Goal: Communication & Community: Answer question/provide support

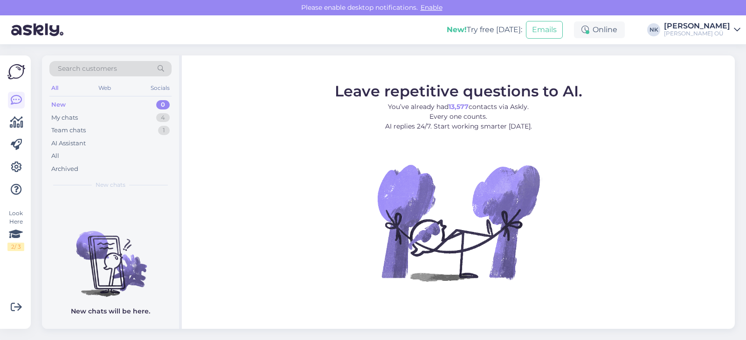
click at [619, 162] on figure "Leave repetitive questions to AI. You’ve already had 13,577 contacts via Askly.…" at bounding box center [458, 194] width 536 height 223
click at [151, 116] on div "My chats 4" at bounding box center [110, 117] width 122 height 13
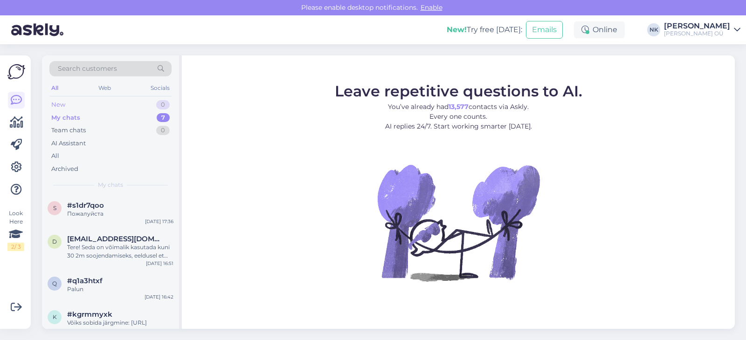
click at [141, 108] on div "New 0" at bounding box center [110, 104] width 122 height 13
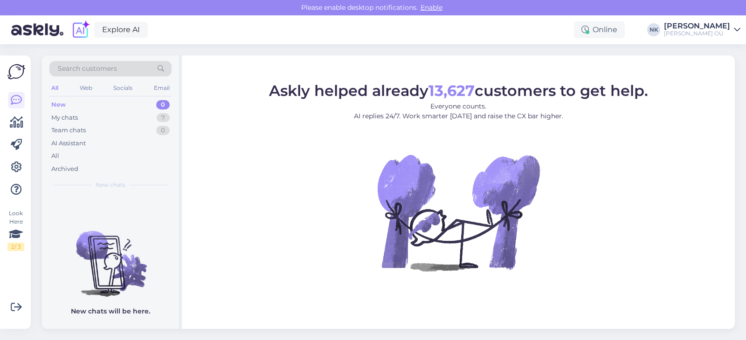
click at [144, 120] on div "My chats 7" at bounding box center [110, 117] width 122 height 13
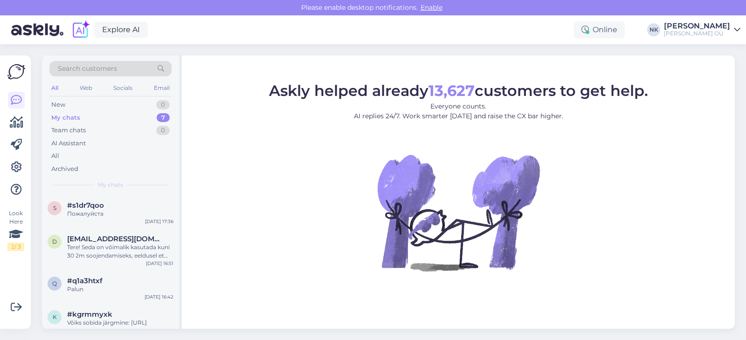
click at [133, 192] on div "Search customers All Web Socials Email New 0 My chats 7 Team chats 0 AI Assista…" at bounding box center [110, 124] width 137 height 139
click at [133, 201] on div "s #s1dr7qoo Пожалуйста Oct 9 17:36" at bounding box center [110, 212] width 137 height 34
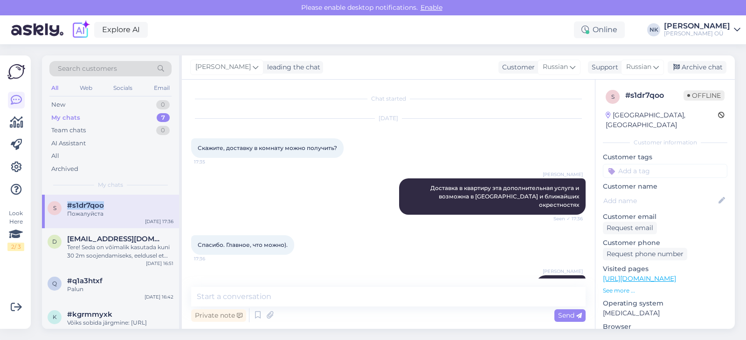
scroll to position [18, 0]
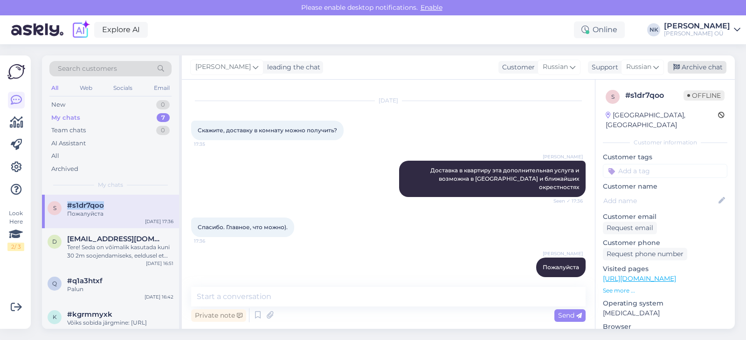
click at [708, 65] on div "Archive chat" at bounding box center [697, 67] width 59 height 13
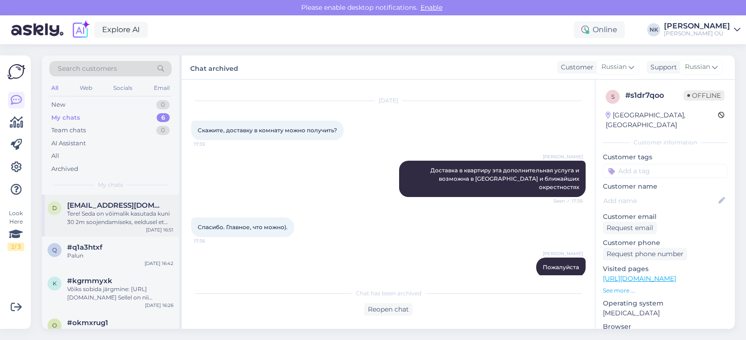
click at [76, 208] on span "[EMAIL_ADDRESS][DOMAIN_NAME]" at bounding box center [115, 205] width 97 height 8
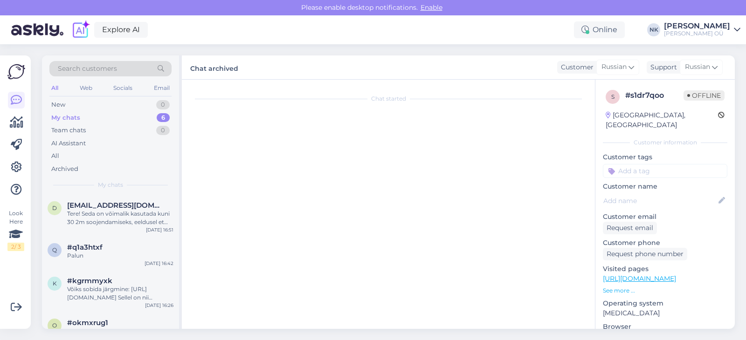
scroll to position [20, 0]
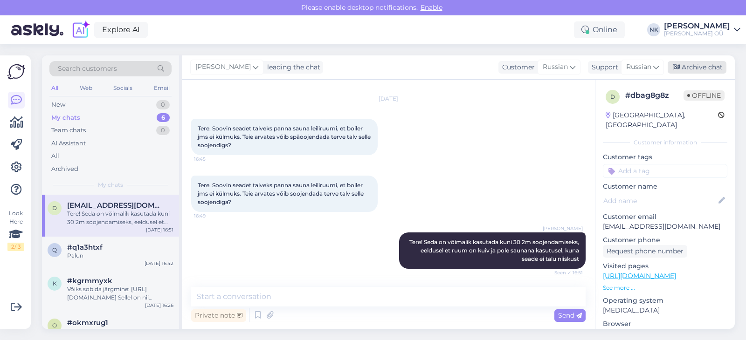
click at [709, 67] on div "Archive chat" at bounding box center [697, 67] width 59 height 13
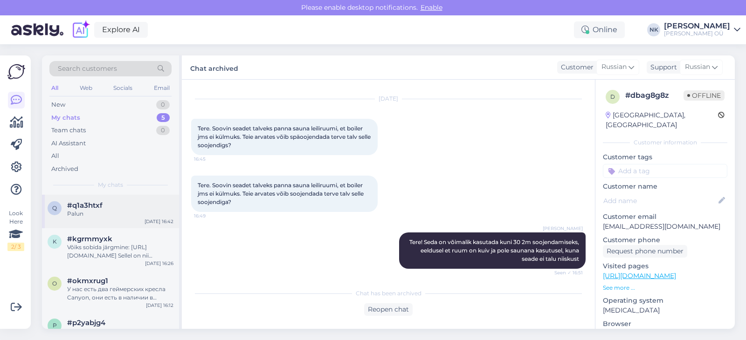
click at [138, 212] on div "Palun" at bounding box center [120, 214] width 106 height 8
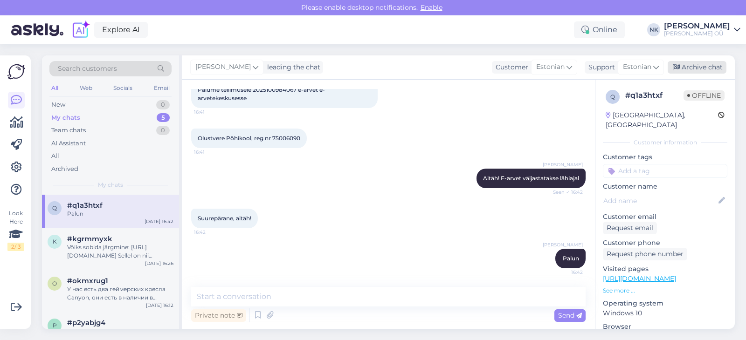
click at [691, 70] on div "Archive chat" at bounding box center [697, 67] width 59 height 13
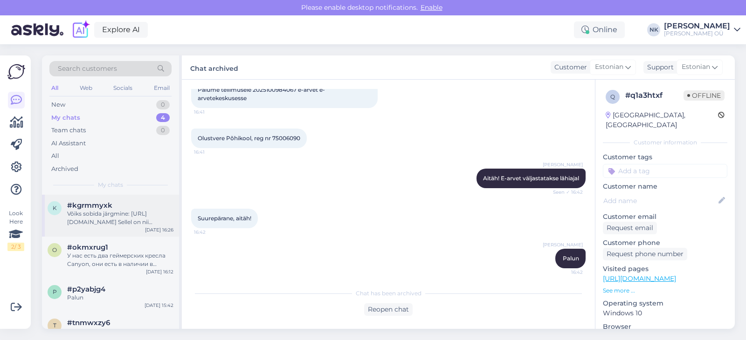
click at [132, 222] on div "Võiks sobida järgmine: [URL][DOMAIN_NAME] Sellel on nii patarei+võrgutoide kui …" at bounding box center [120, 218] width 106 height 17
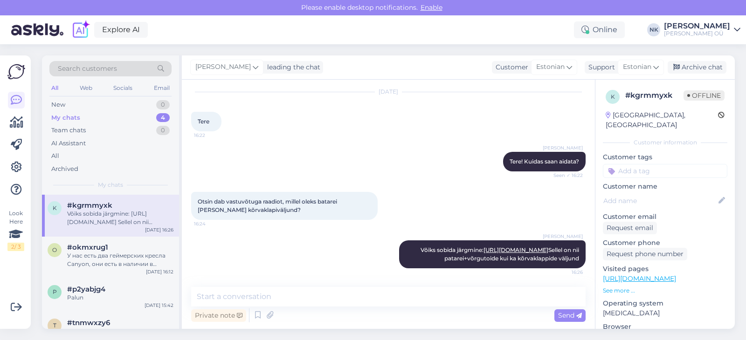
scroll to position [43, 0]
click at [674, 66] on icon at bounding box center [676, 67] width 7 height 7
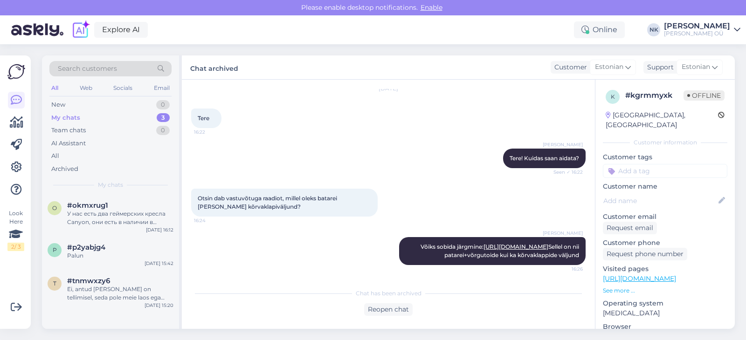
drag, startPoint x: 140, startPoint y: 197, endPoint x: 180, endPoint y: 186, distance: 41.3
click at [140, 197] on div "o #okmxrug1 У нас есть два геймерских кресла Canyon, они есть в наличии в некот…" at bounding box center [110, 216] width 137 height 42
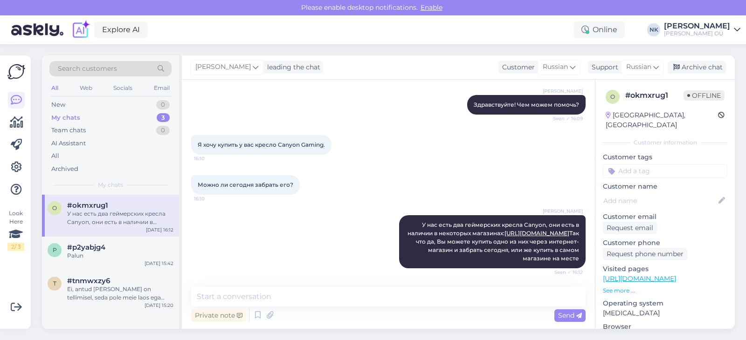
click at [726, 61] on div "Nikolai Kipjatkov leading the chat Customer Russian Support Russian Archive chat" at bounding box center [458, 67] width 553 height 24
click at [726, 62] on div "Archive chat" at bounding box center [697, 67] width 59 height 13
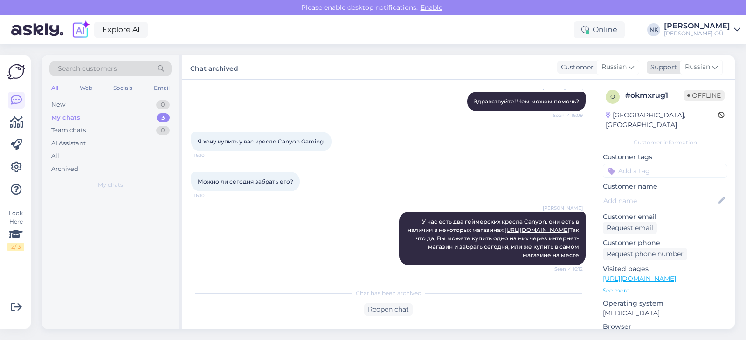
click at [697, 71] on span "Russian" at bounding box center [697, 67] width 25 height 10
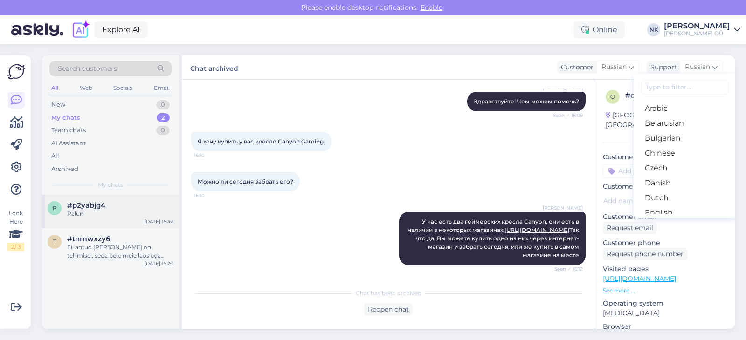
click at [143, 207] on div "#p2yabjg4" at bounding box center [120, 205] width 106 height 8
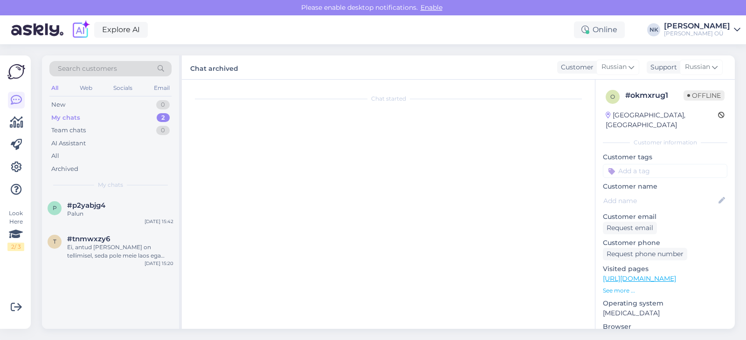
scroll to position [9, 0]
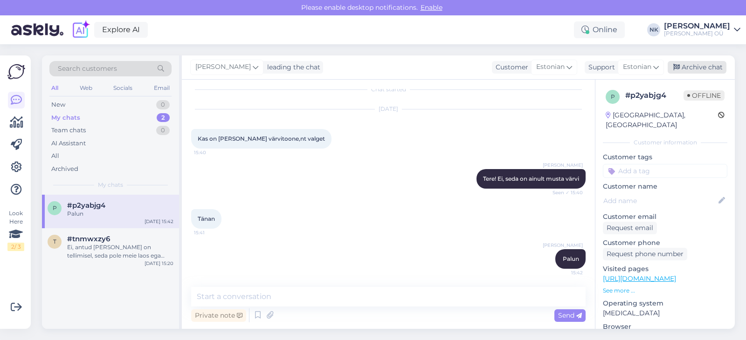
click at [700, 62] on div "Archive chat" at bounding box center [697, 67] width 59 height 13
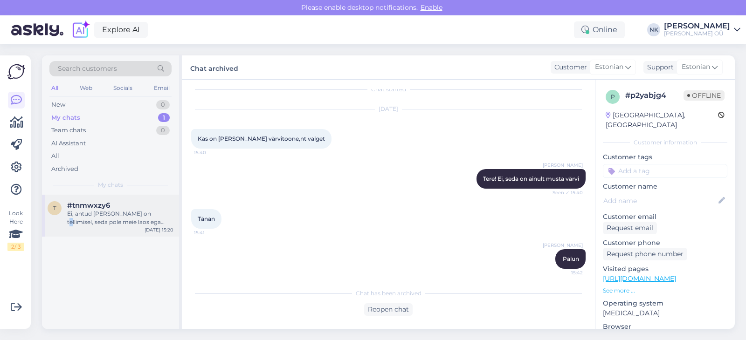
click at [144, 217] on div "Ei, antud [PERSON_NAME] on tellimisel, seda pole meie laos ega kauplustes saada…" at bounding box center [120, 218] width 106 height 17
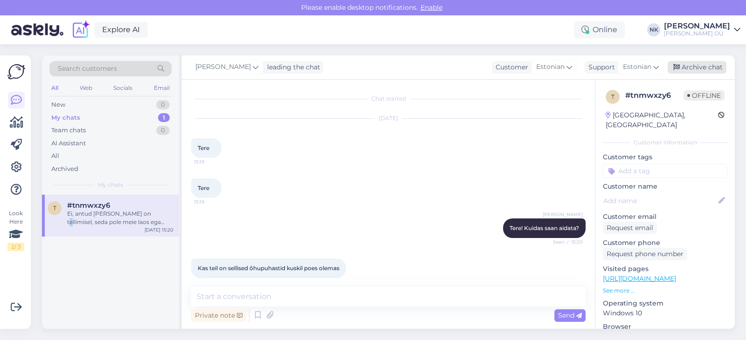
scroll to position [147, 0]
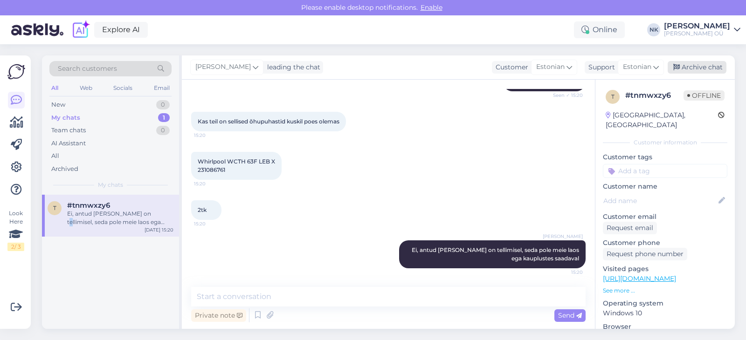
click at [680, 67] on icon at bounding box center [676, 67] width 7 height 7
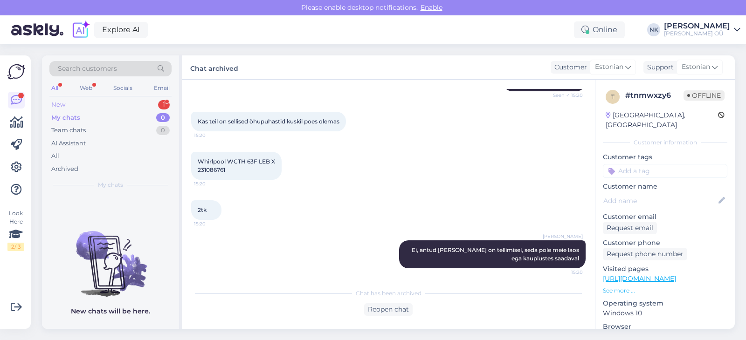
click at [160, 105] on div "1" at bounding box center [164, 104] width 12 height 9
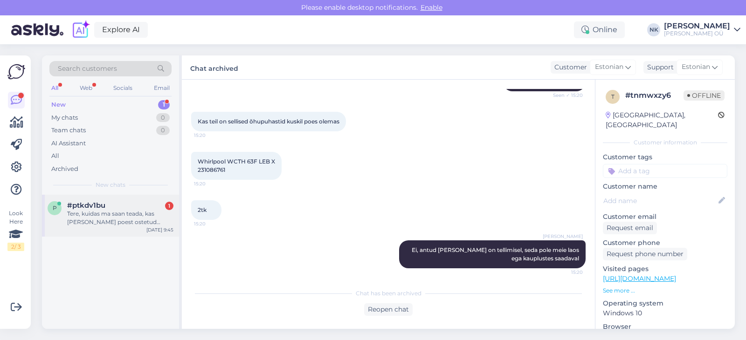
click at [97, 214] on div "Tere, kuidas ma saan teada, kas Onoff poest ostetud kuivatil on veel garantii?" at bounding box center [120, 218] width 106 height 17
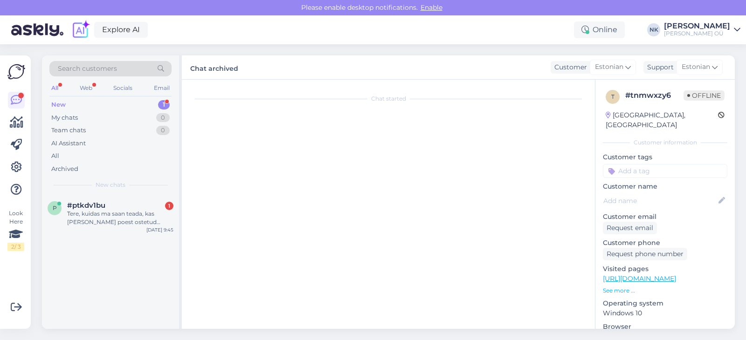
scroll to position [0, 0]
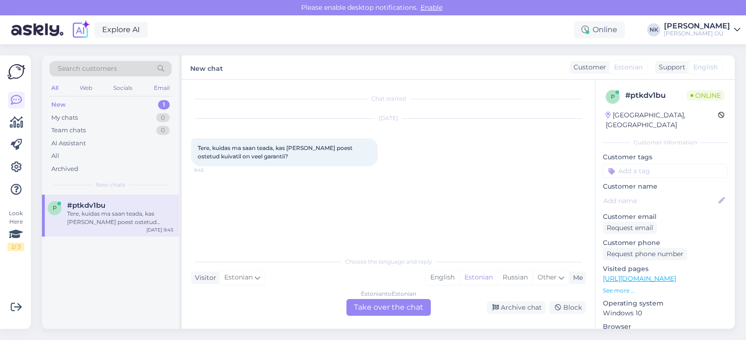
click at [381, 310] on div "Estonian to Estonian Take over the chat" at bounding box center [388, 307] width 84 height 17
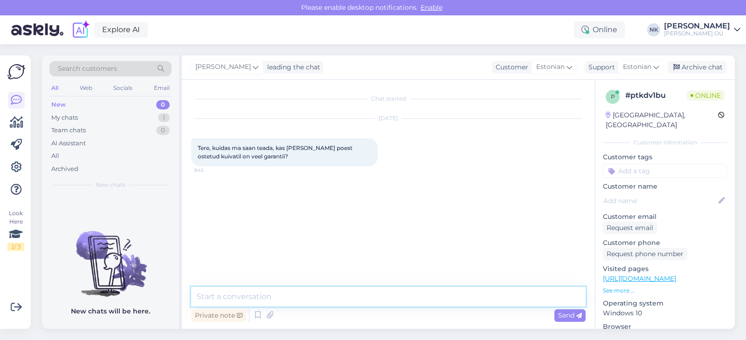
click at [327, 298] on textarea at bounding box center [388, 297] width 395 height 20
type textarea "Tere! Üldjuhul garantii kehtib 2 aastat alates ostu hetkest, ehk oleks vaja tea…"
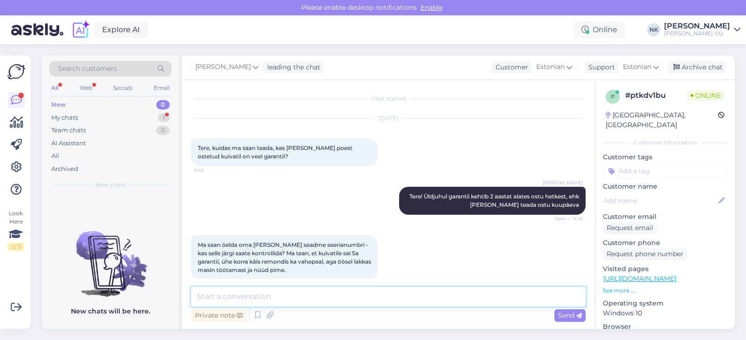
scroll to position [12, 0]
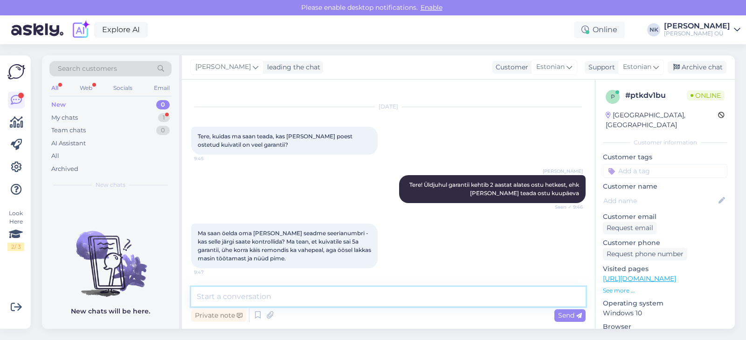
click at [291, 298] on textarea at bounding box center [388, 297] width 395 height 20
click at [323, 291] on textarea at bounding box center [388, 297] width 395 height 20
type textarea "P"
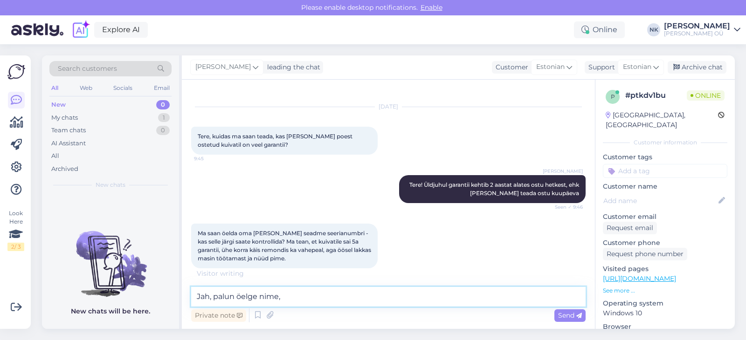
type textarea "Jah, palun öelge nime"
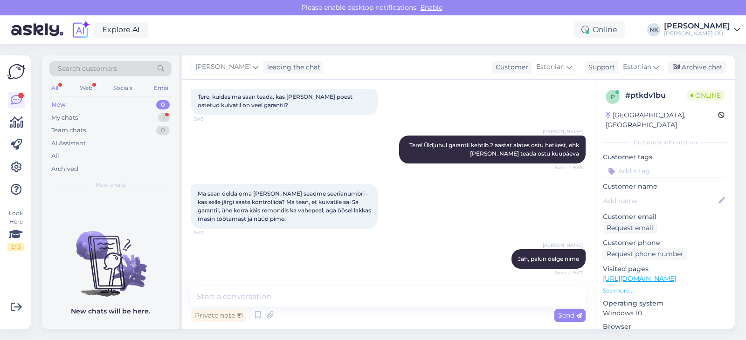
scroll to position [91, 0]
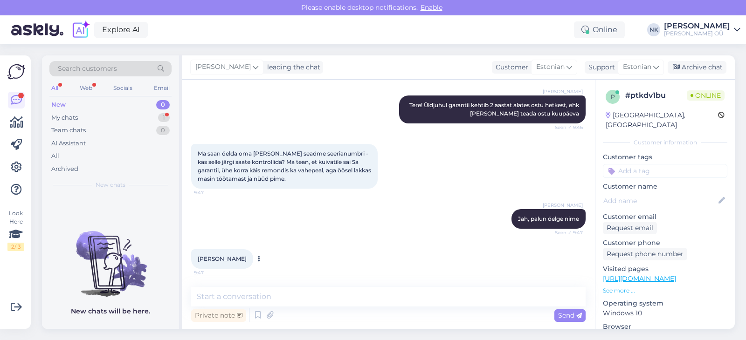
click at [225, 260] on span "Andero Belov" at bounding box center [222, 259] width 49 height 7
copy span "Belov"
click at [268, 305] on textarea at bounding box center [388, 297] width 395 height 20
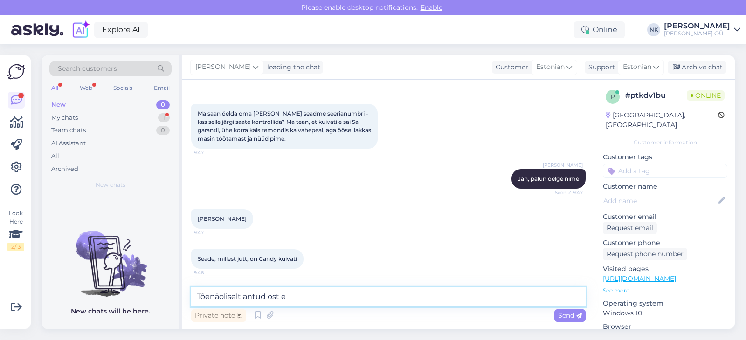
drag, startPoint x: 332, startPoint y: 295, endPoint x: 145, endPoint y: 292, distance: 187.5
click at [191, 292] on textarea "Tõenäoliselt antud ost e" at bounding box center [388, 297] width 395 height 20
type textarea "J"
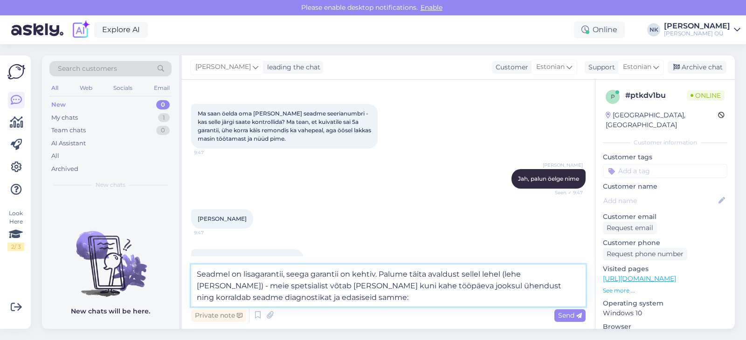
paste textarea "https://onoff.ee/et/content/18-lisagarantii"
type textarea "Seadmel on lisagarantii, seega garantii on kehtiv. Palume täita avaldust sellel…"
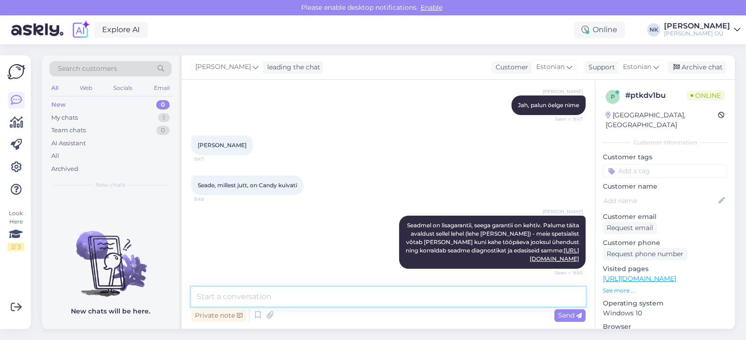
scroll to position [245, 0]
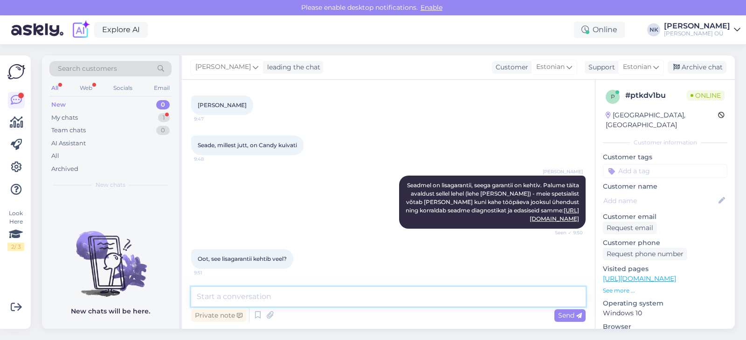
click at [272, 300] on textarea at bounding box center [388, 297] width 395 height 20
paste textarea "24.09.2021"
type textarea "Jah, ost oli tehtud 24.09.2021"
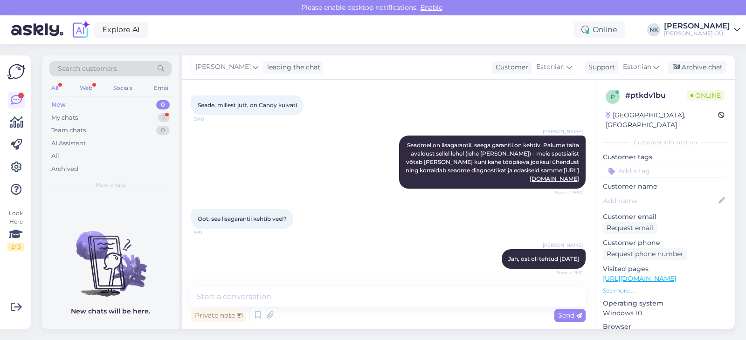
scroll to position [326, 0]
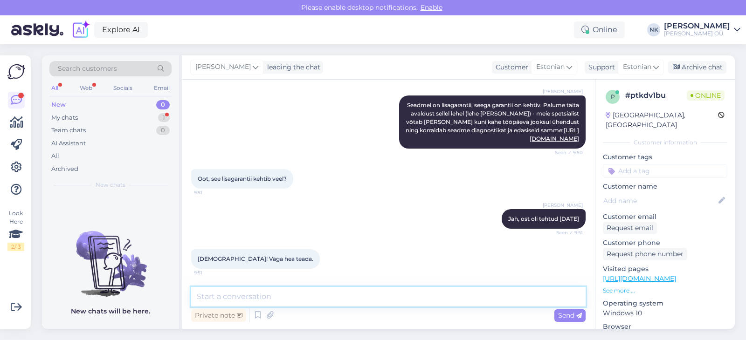
click at [259, 292] on textarea at bounding box center [388, 297] width 395 height 20
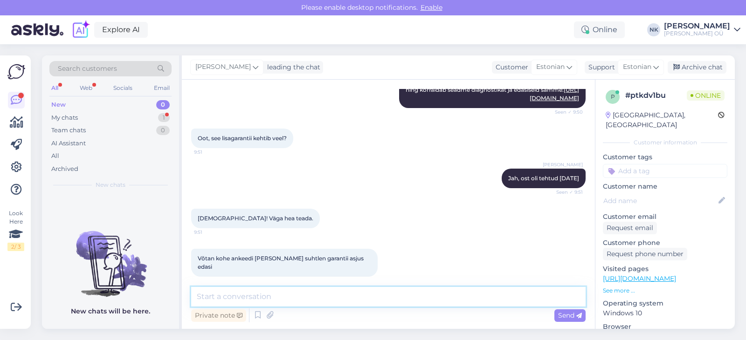
scroll to position [406, 0]
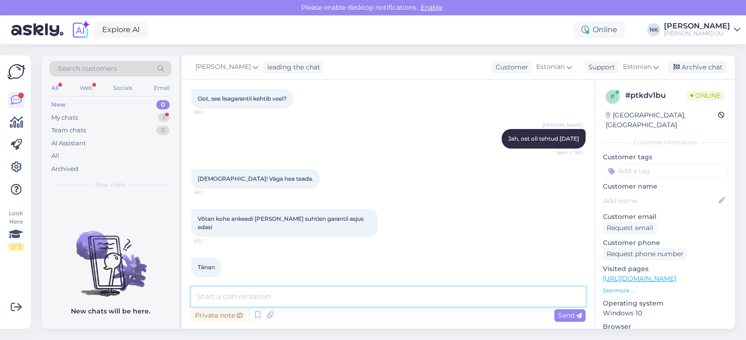
click at [344, 299] on textarea at bounding box center [388, 297] width 395 height 20
type textarea "Palun!"
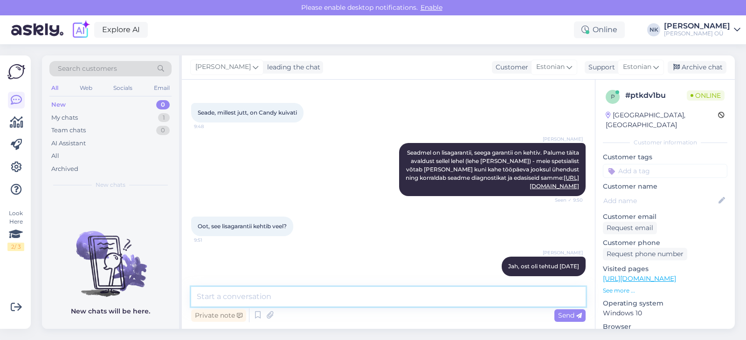
scroll to position [446, 0]
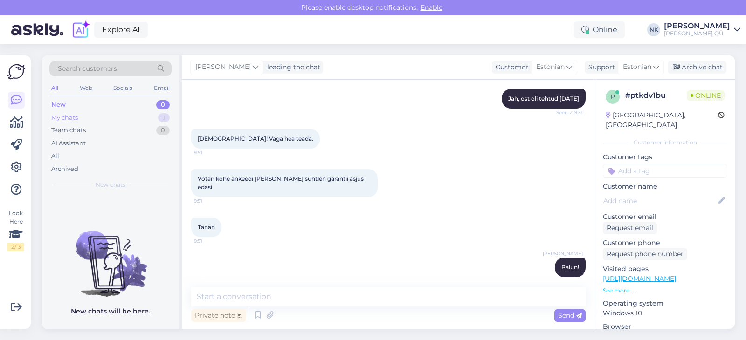
click at [95, 120] on div "My chats 1" at bounding box center [110, 117] width 122 height 13
